Goal: Task Accomplishment & Management: Manage account settings

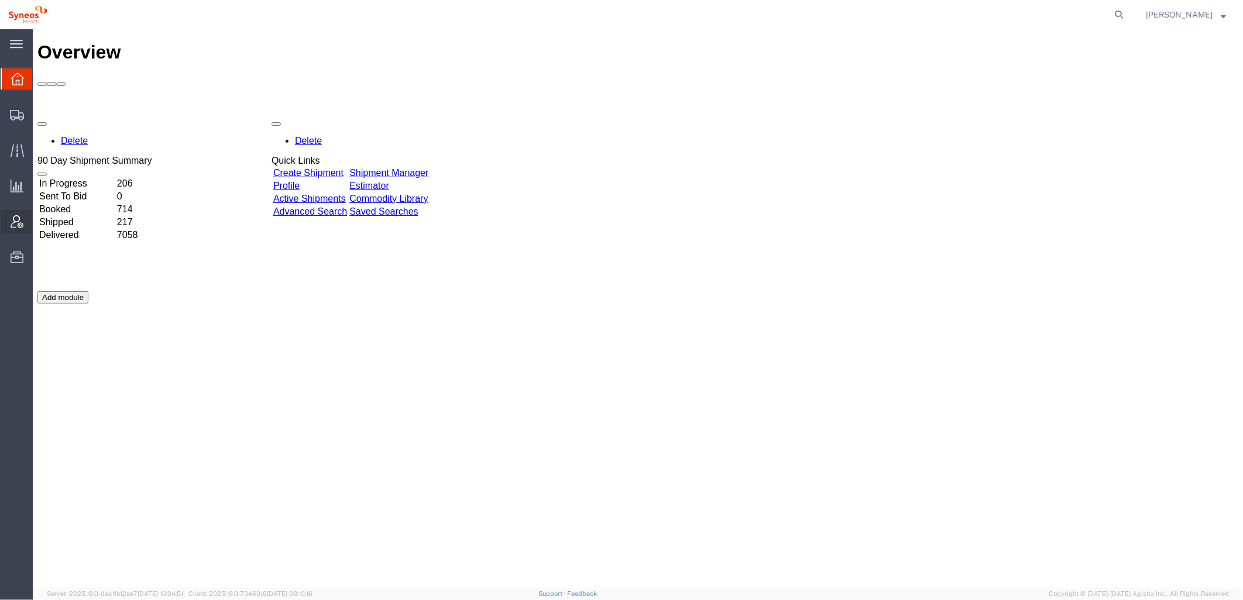
click at [18, 219] on icon at bounding box center [17, 221] width 13 height 13
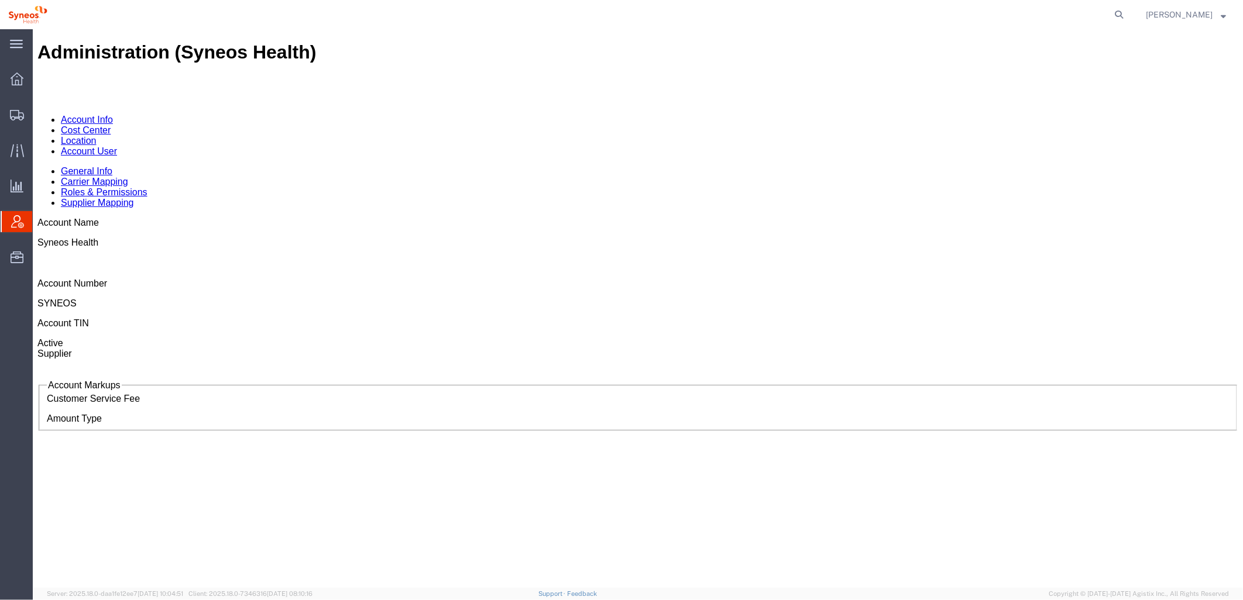
click at [116, 146] on link "Account User" at bounding box center [88, 151] width 56 height 10
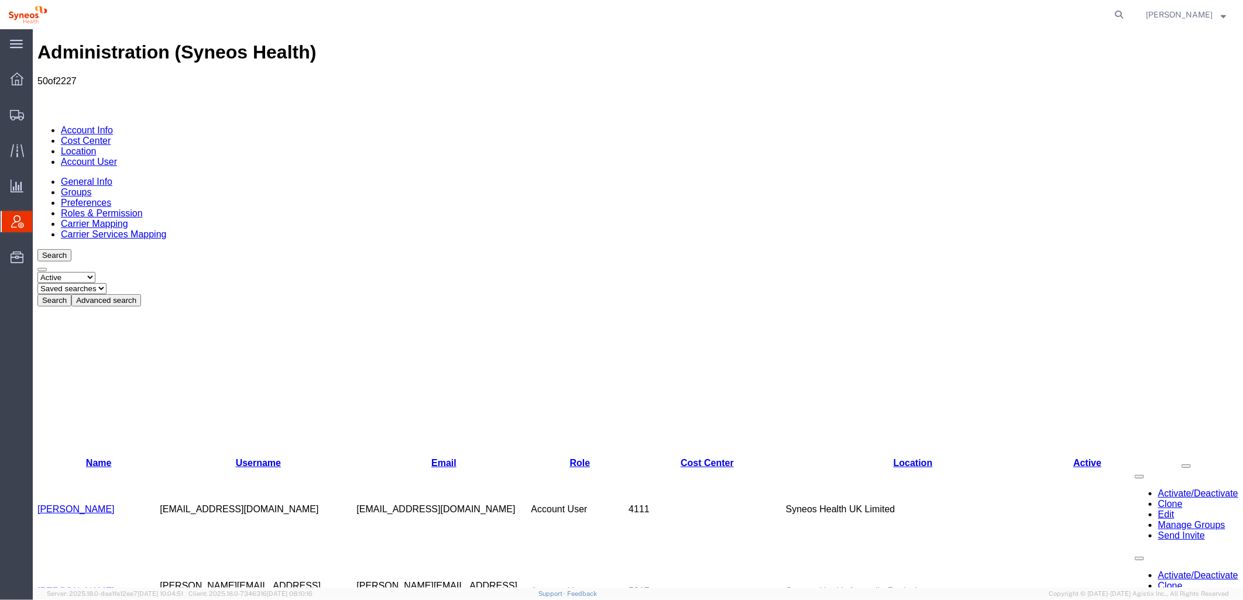
click at [140, 294] on button "Advanced search" at bounding box center [106, 300] width 70 height 12
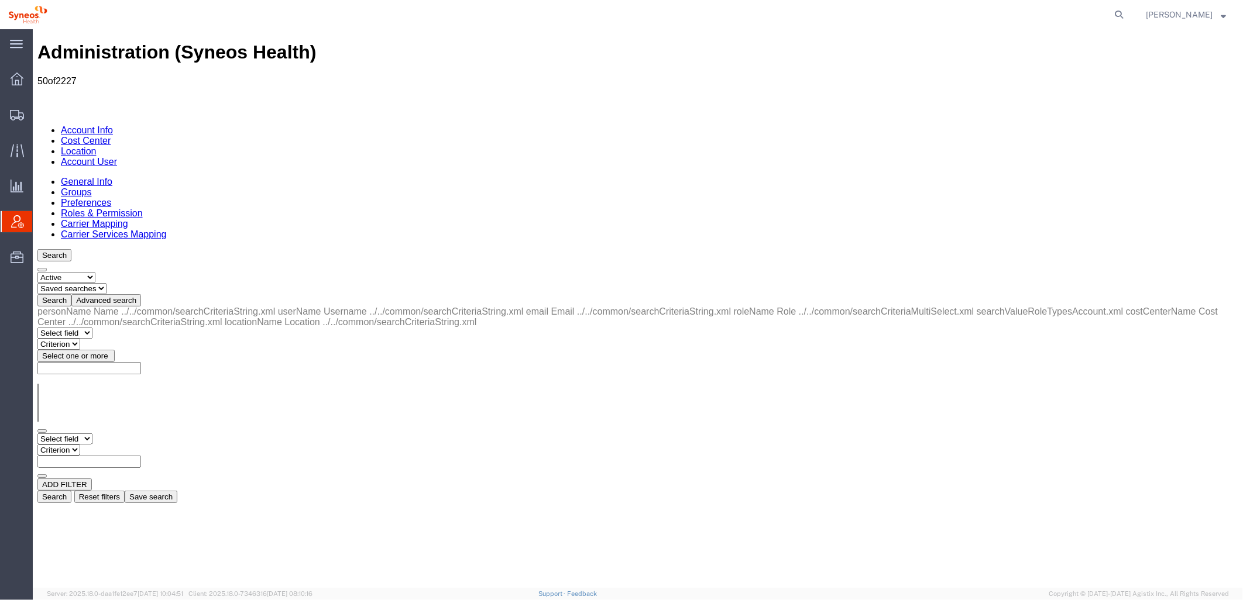
click at [92, 433] on select "Select field Cost Center Email Location Name Role Username" at bounding box center [64, 438] width 55 height 11
click at [37, 433] on select "Select field Cost Center Email Location Name Role Username" at bounding box center [64, 438] width 55 height 11
click at [107, 444] on select "Criterion contains does not contain is is blank is not blank starts with" at bounding box center [72, 449] width 70 height 11
select select "contains"
click at [107, 444] on select "Criterion contains does not contain is is blank is not blank starts with" at bounding box center [72, 449] width 70 height 11
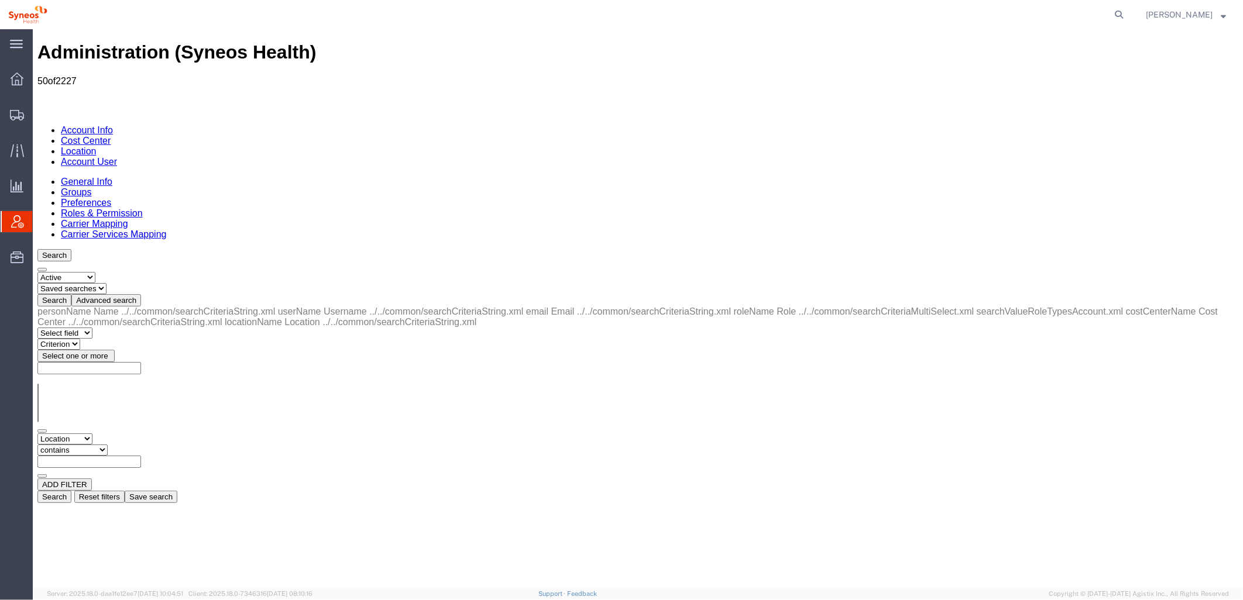
click at [140, 455] on input "text" at bounding box center [89, 461] width 104 height 12
type input "zdnu"
click at [71, 490] on button "Search" at bounding box center [54, 496] width 34 height 12
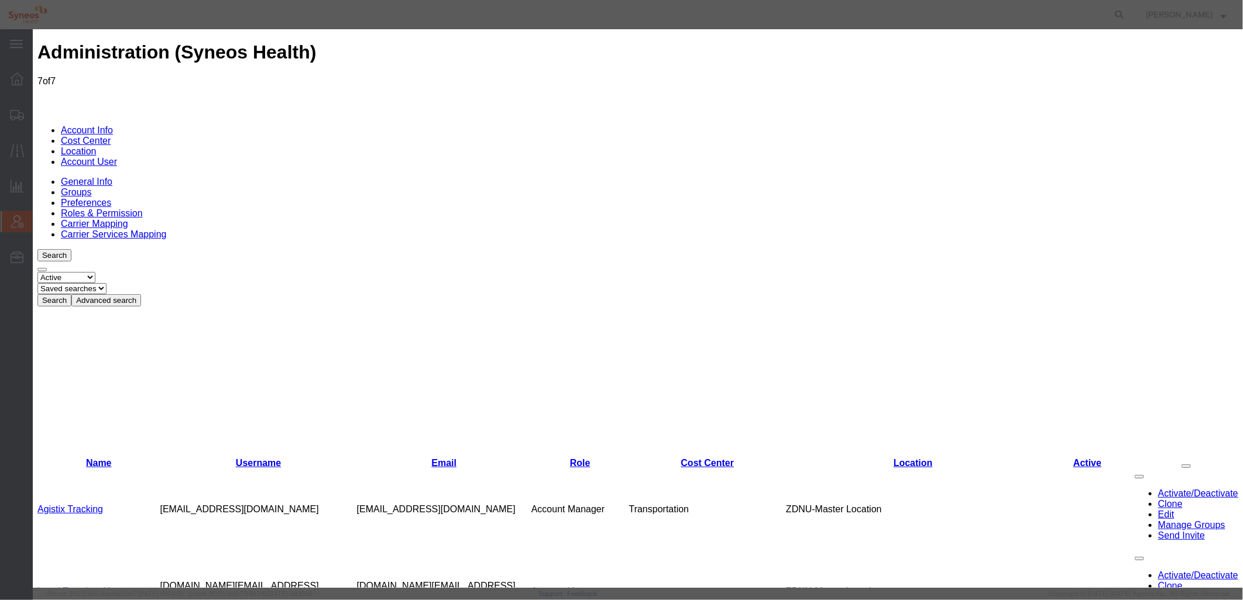
select select "COSTCENTER"
drag, startPoint x: 603, startPoint y: 168, endPoint x: 453, endPoint y: 167, distance: 150.4
type input "c"
type input "s"
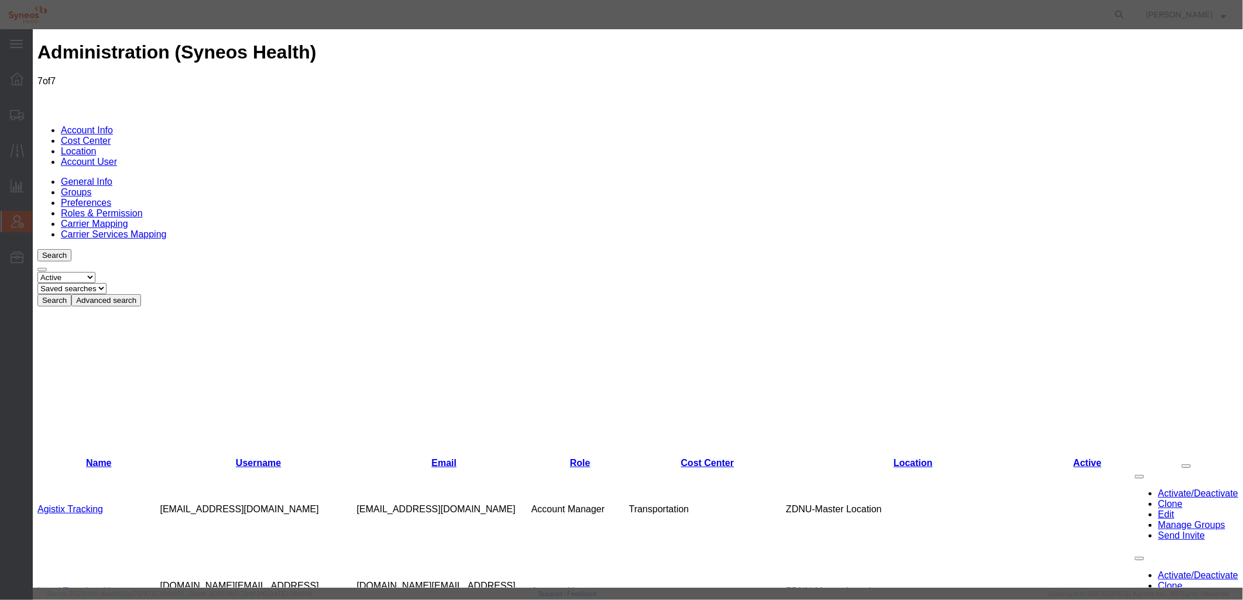
type input "L"
type input "C"
paste input "Syneos Health Communications UK Limited"
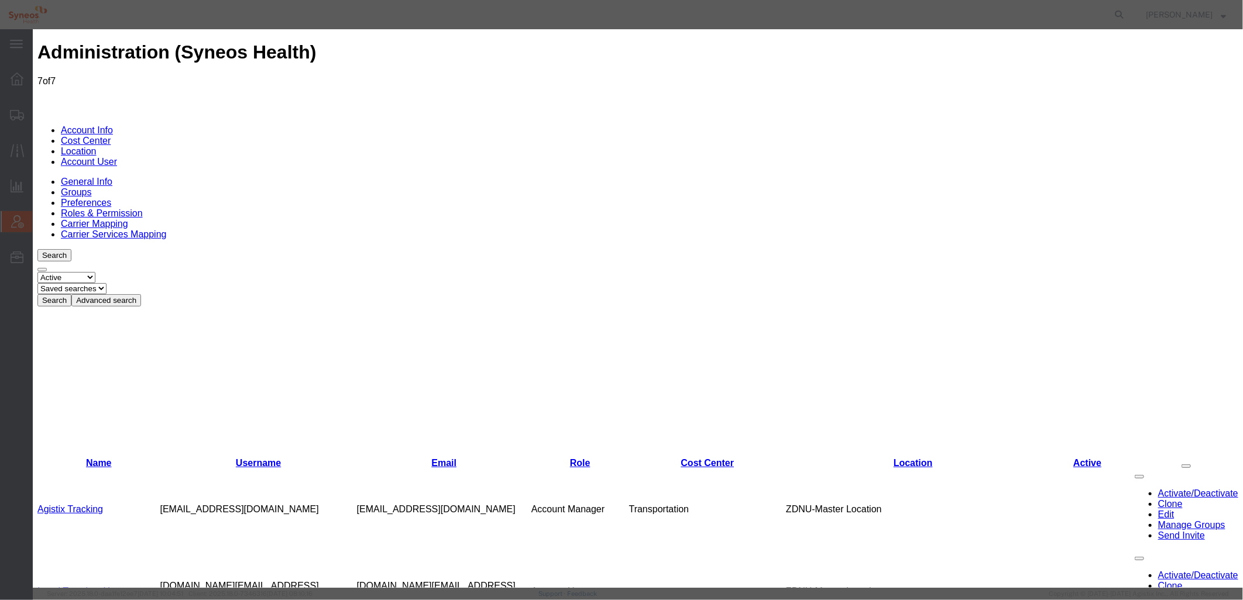
drag, startPoint x: 932, startPoint y: 150, endPoint x: 609, endPoint y: 146, distance: 322.4
drag, startPoint x: 931, startPoint y: 149, endPoint x: 881, endPoint y: 149, distance: 50.3
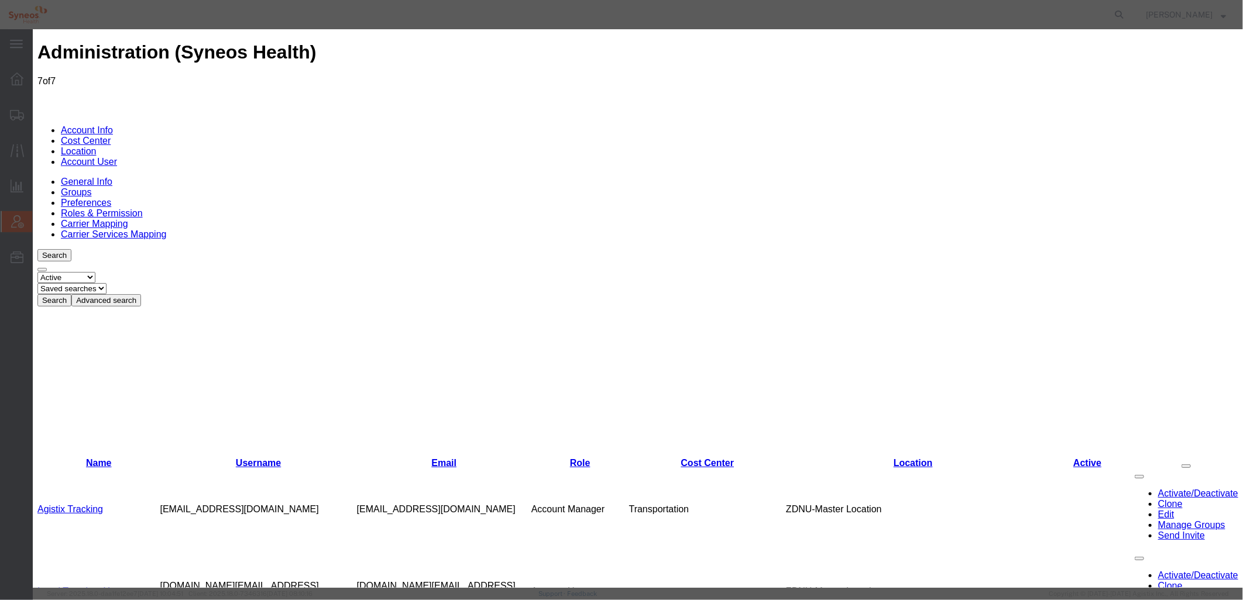
type input "Syneos Health Communications"
select select "{"locationId":"61552","street1":"[STREET_ADDRESS]","street2":"","oneLineAddress…"
type input "[STREET_ADDRESS]"
type input "[GEOGRAPHIC_DATA]"
select select
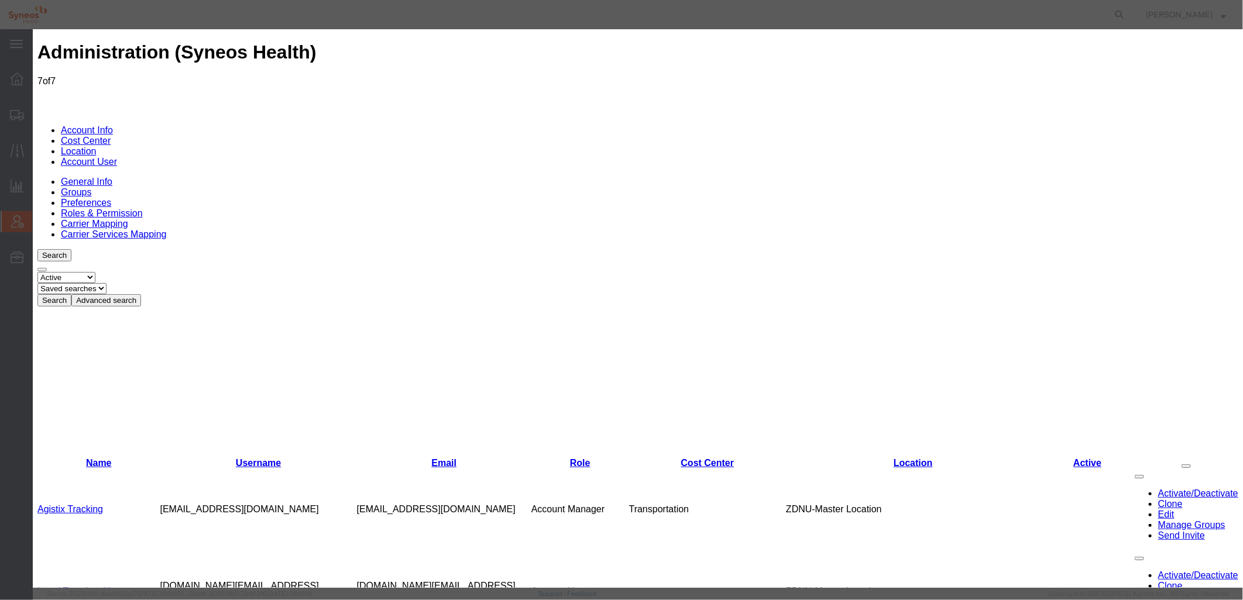
type input "WC1A 2SL"
select select "GB"
